Goal: Find specific page/section: Find specific page/section

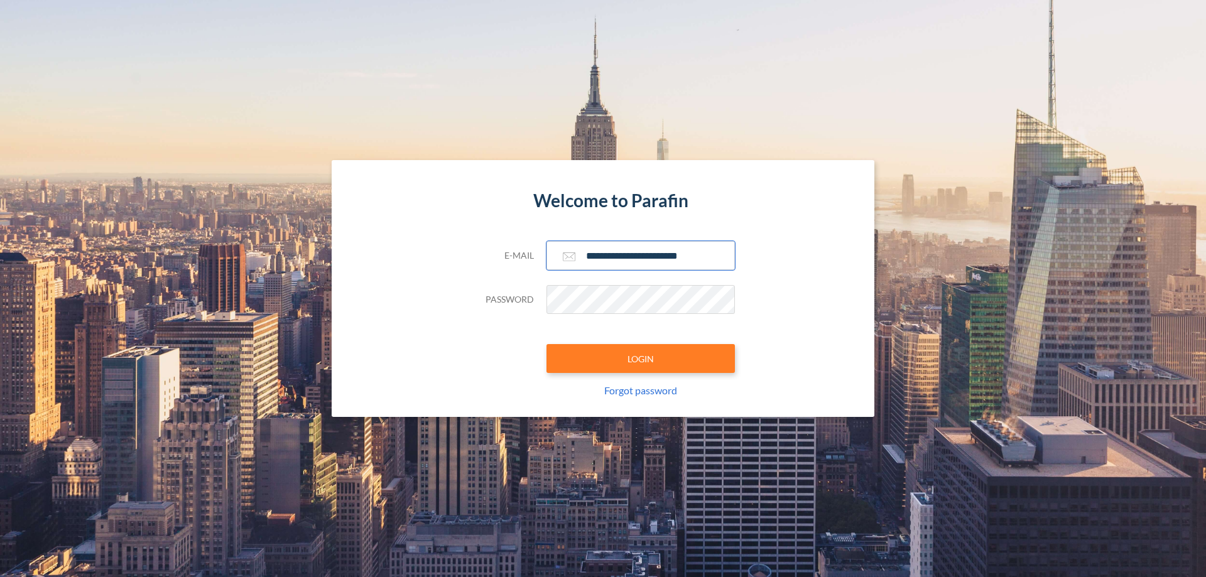
type input "**********"
click at [641, 359] on button "LOGIN" at bounding box center [641, 358] width 188 height 29
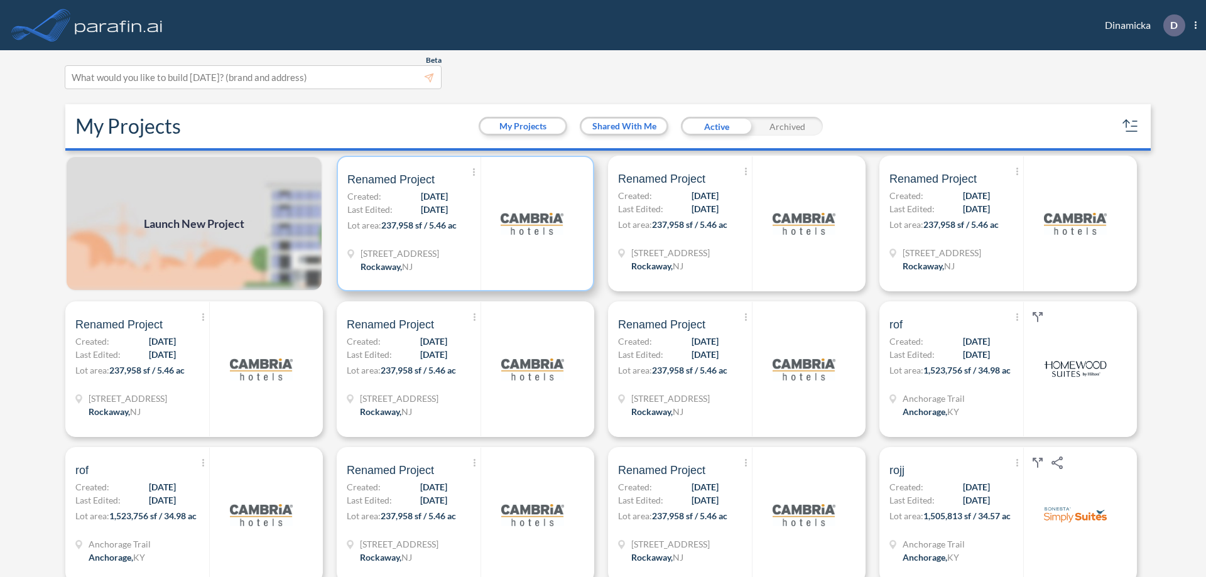
scroll to position [3, 0]
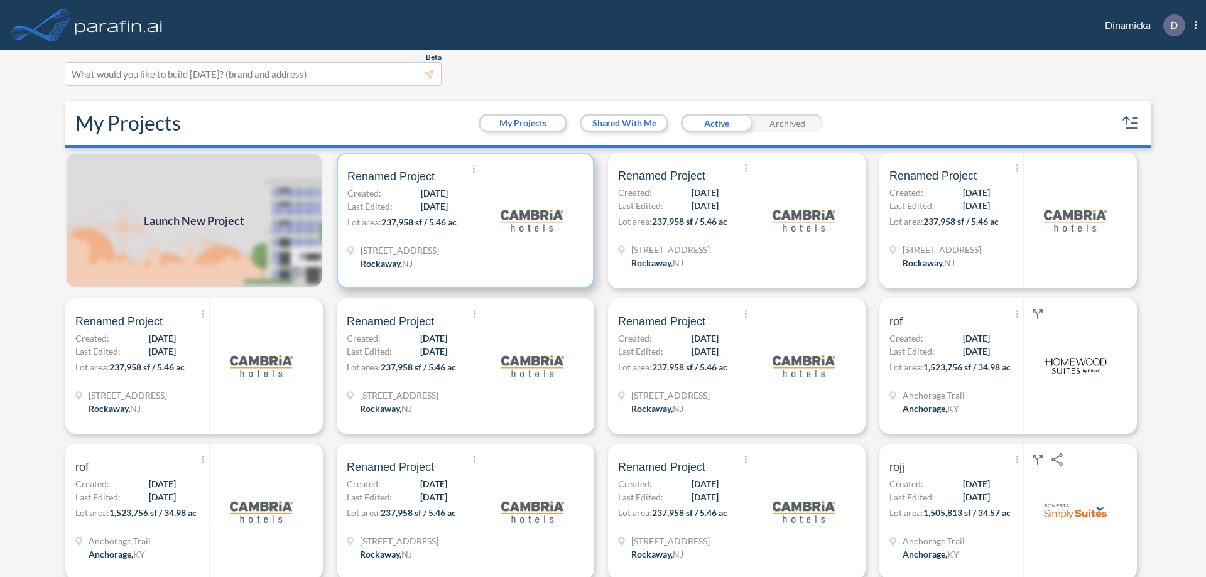
click at [463, 220] on p "Lot area: 237,958 sf / 5.46 ac" at bounding box center [413, 224] width 133 height 18
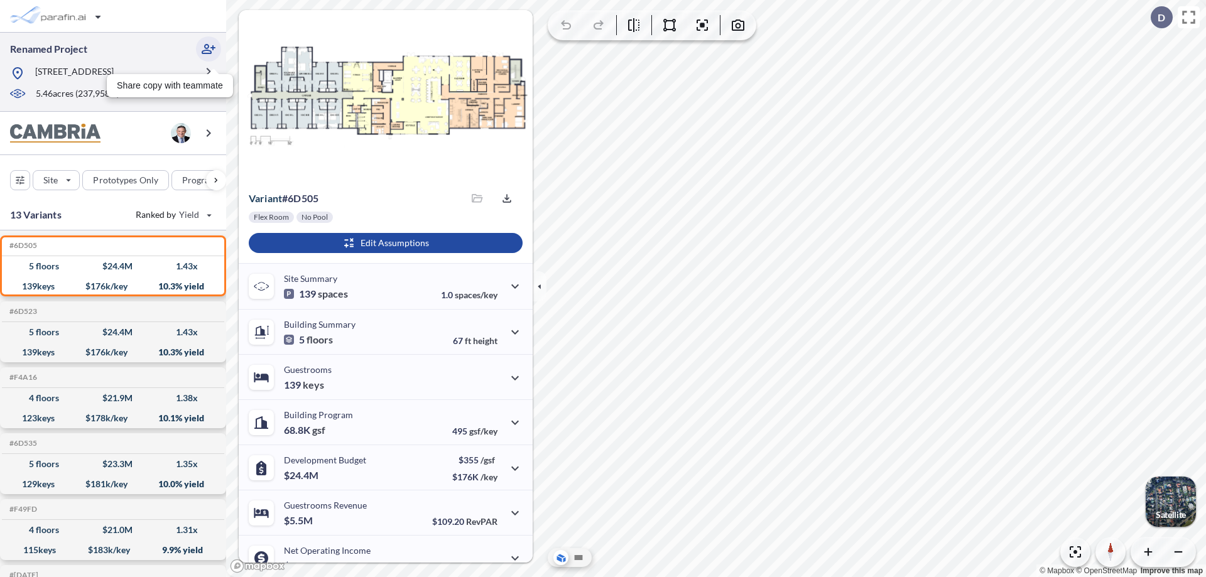
click at [209, 49] on icon "button" at bounding box center [208, 48] width 15 height 15
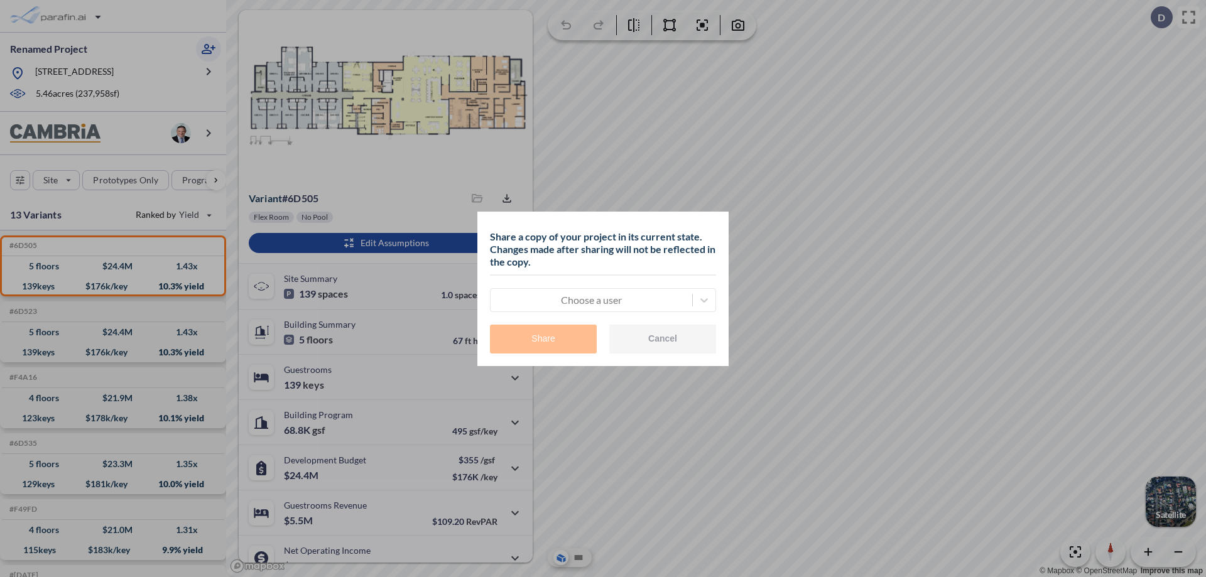
click at [591, 300] on div at bounding box center [591, 300] width 189 height 15
